Goal: Task Accomplishment & Management: Manage account settings

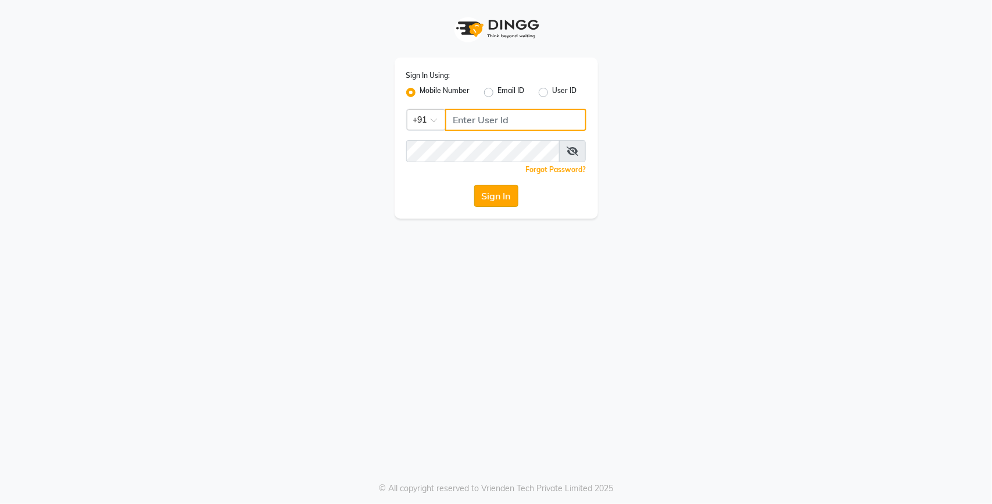
type input "9650565694"
click at [500, 199] on button "Sign In" at bounding box center [496, 196] width 44 height 22
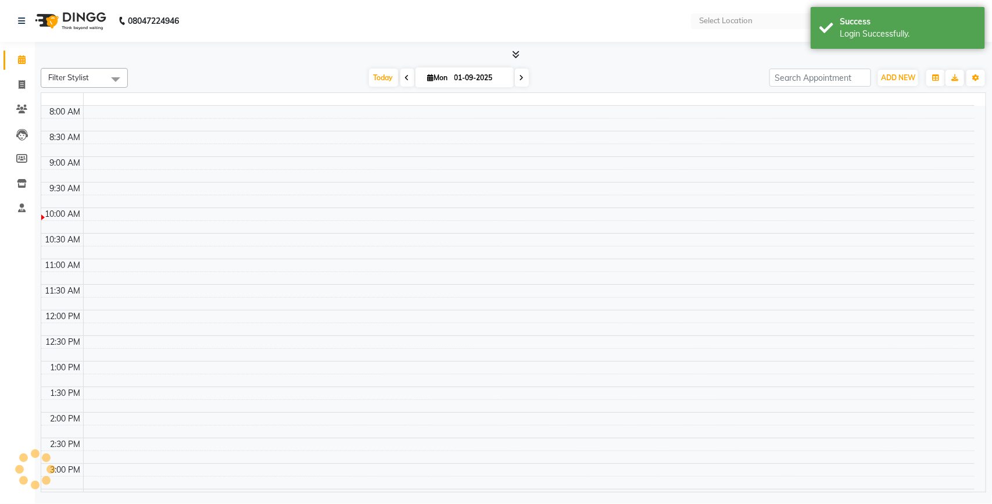
select select "en"
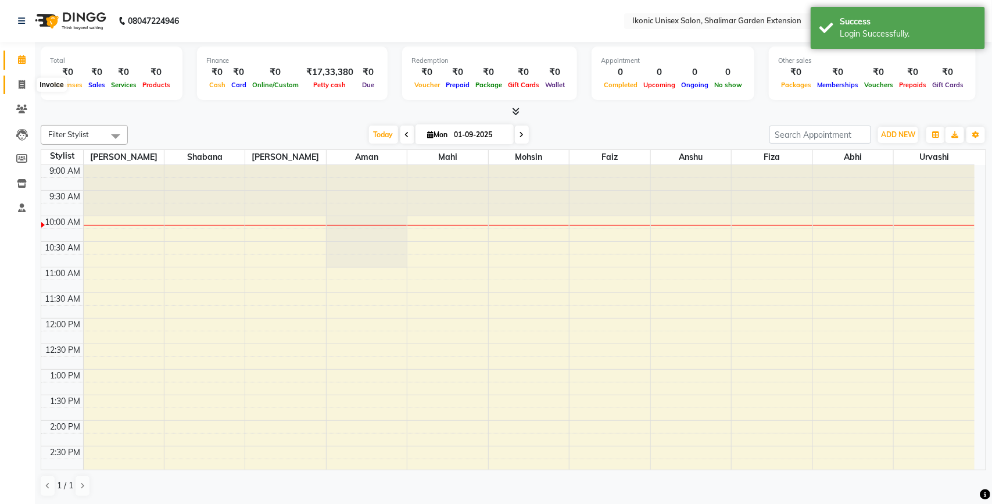
click at [21, 81] on icon at bounding box center [22, 84] width 6 height 9
select select "4931"
select select "service"
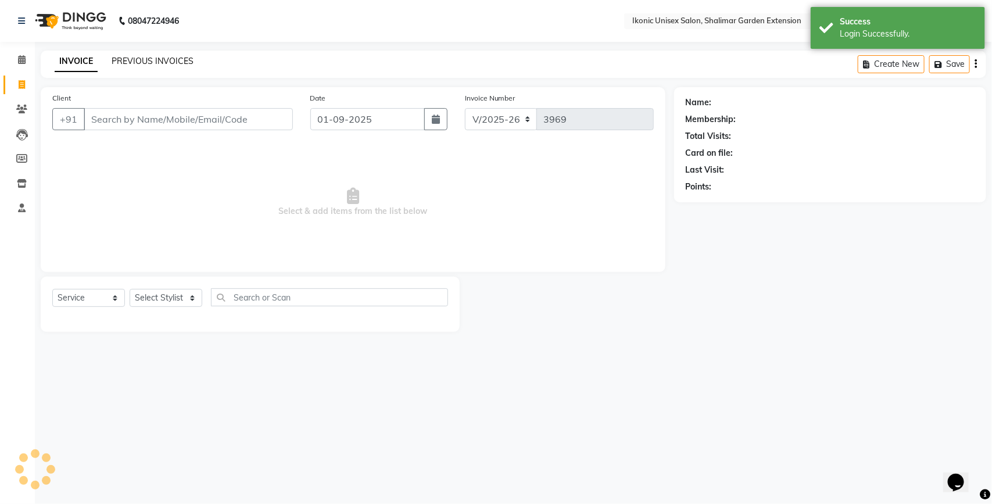
click at [161, 56] on link "PREVIOUS INVOICES" at bounding box center [153, 61] width 82 height 10
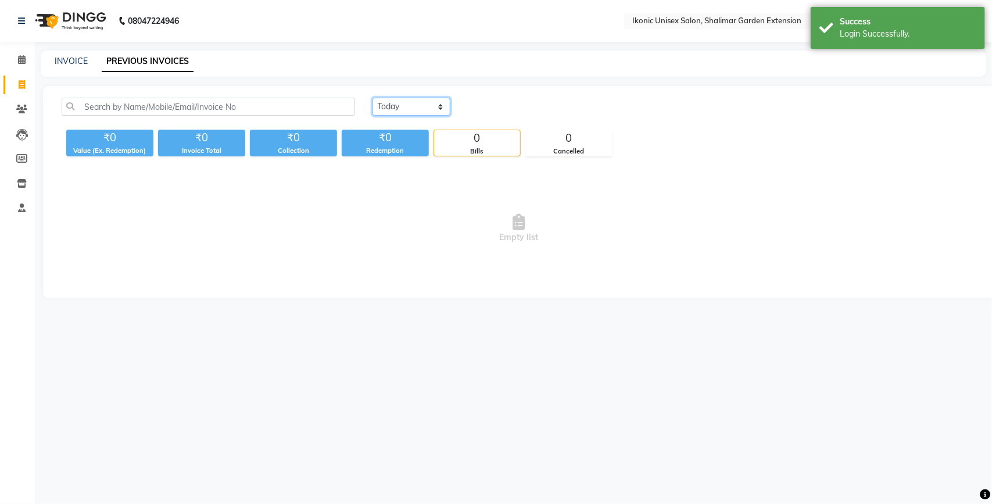
click at [410, 108] on select "[DATE] [DATE] Custom Range" at bounding box center [411, 107] width 78 height 18
select select "[DATE]"
click at [372, 98] on select "[DATE] [DATE] Custom Range" at bounding box center [411, 107] width 78 height 18
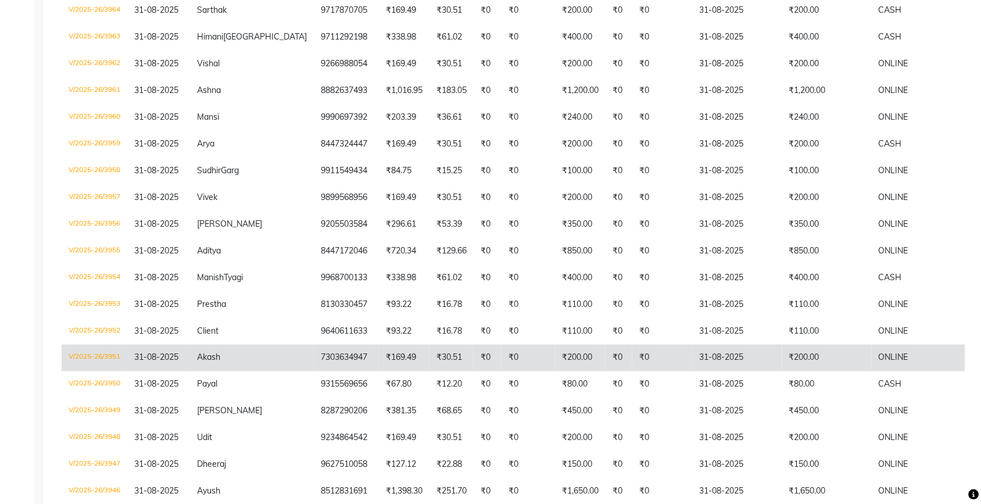
scroll to position [363, 0]
